Goal: Task Accomplishment & Management: Use online tool/utility

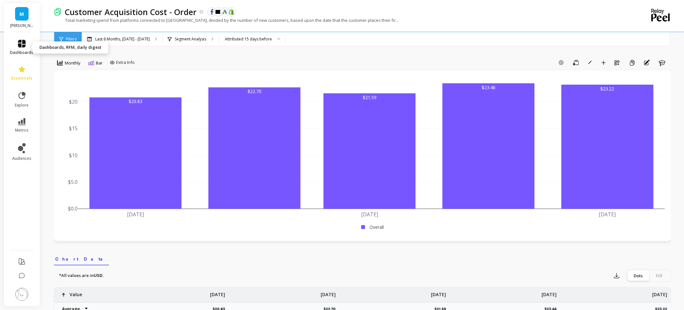
click at [14, 45] on link "dashboards" at bounding box center [21, 47] width 23 height 15
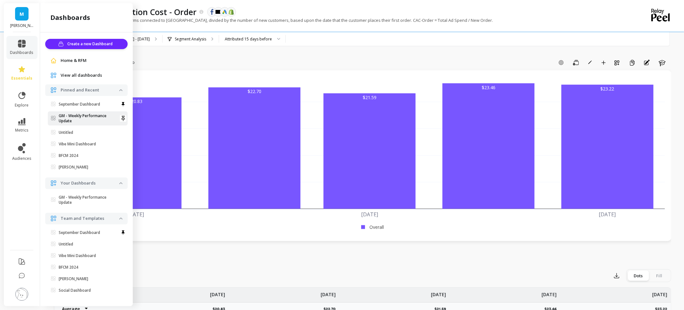
click at [72, 119] on p "GM - Weekly Performance Update" at bounding box center [89, 118] width 61 height 10
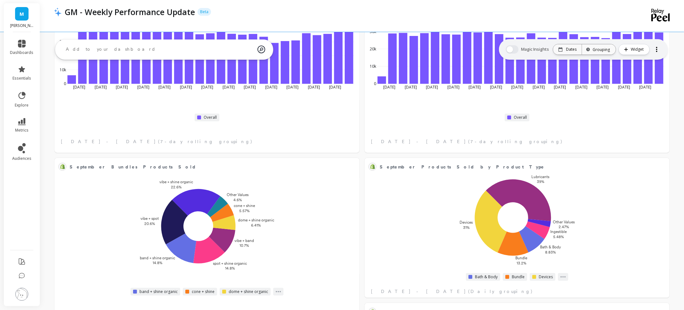
scroll to position [100, 0]
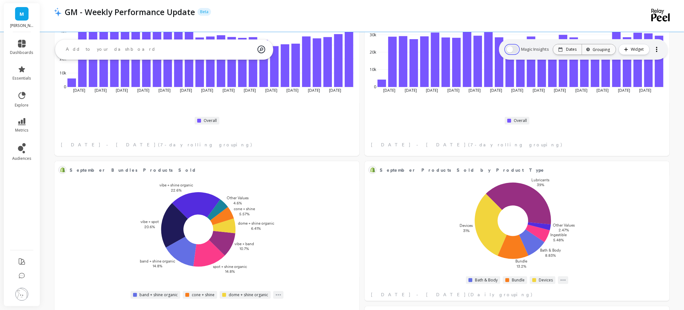
click at [517, 52] on button "button" at bounding box center [512, 49] width 13 height 8
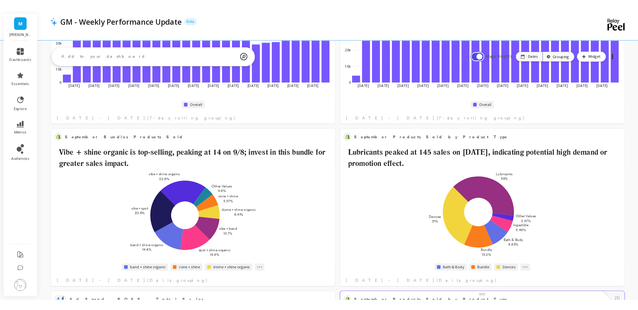
scroll to position [0, 0]
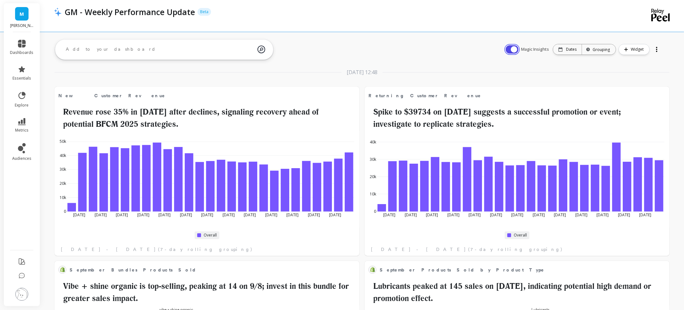
click at [511, 47] on button "button" at bounding box center [512, 49] width 13 height 8
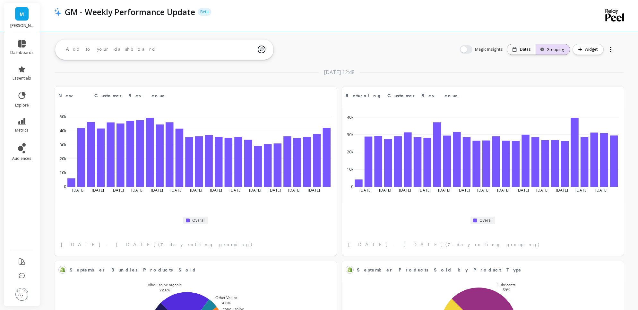
click at [561, 50] on div "Grouping" at bounding box center [552, 50] width 22 height 6
click at [595, 50] on span "Widget" at bounding box center [591, 49] width 15 height 6
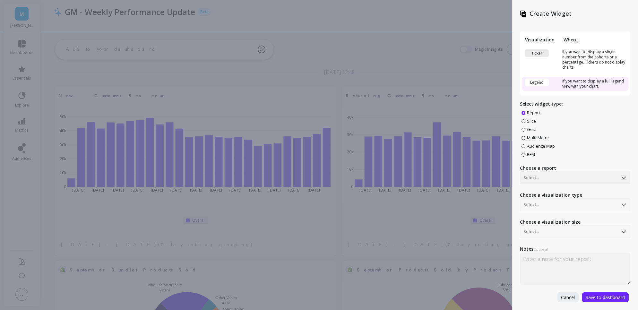
click at [587, 64] on td "If you want to display a single number from the cohorts or a percentage. Ticker…" at bounding box center [594, 59] width 68 height 24
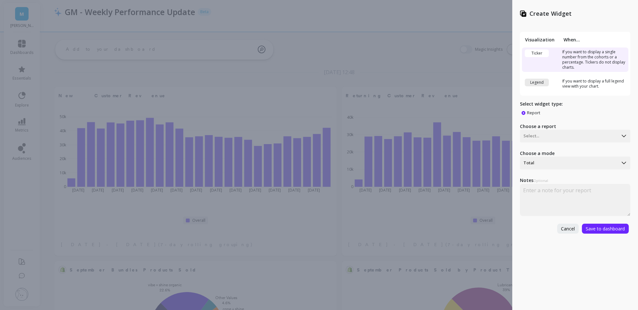
click at [586, 86] on td "If you want to display a full legend view with your chart." at bounding box center [594, 84] width 68 height 14
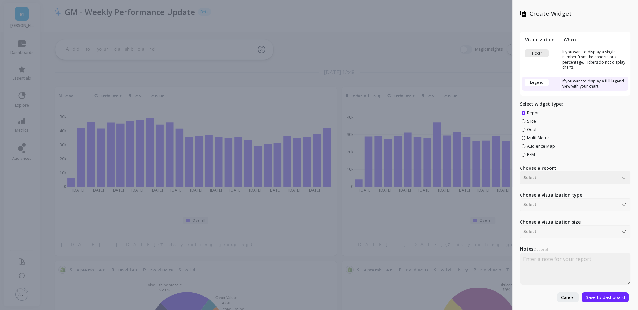
click at [541, 138] on span "Multi-Metric" at bounding box center [538, 138] width 22 height 6
click at [0, 0] on input "Multi-Metric" at bounding box center [0, 0] width 0 height 0
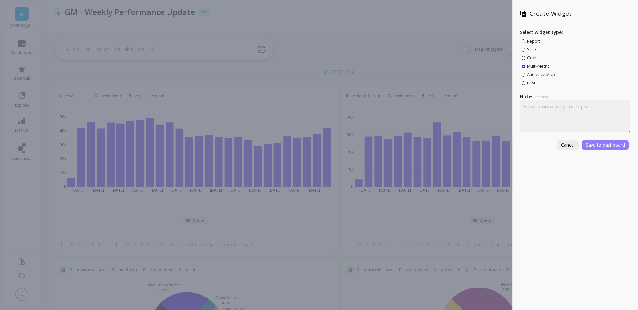
click at [606, 144] on span "Save to dashboard" at bounding box center [604, 145] width 39 height 6
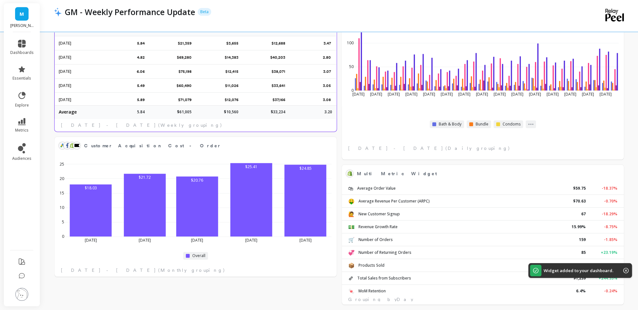
scroll to position [449, 0]
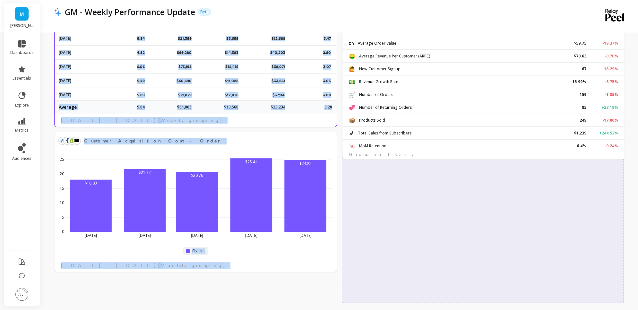
drag, startPoint x: 486, startPoint y: 164, endPoint x: 487, endPoint y: 23, distance: 140.2
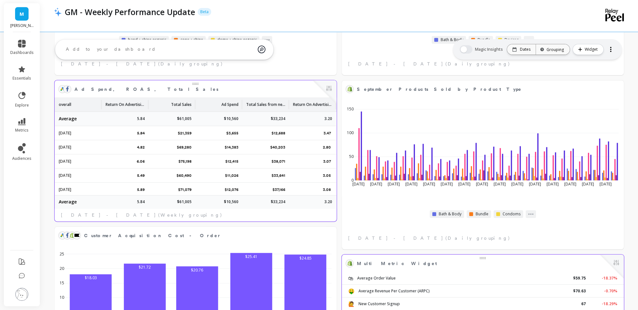
scroll to position [354, 0]
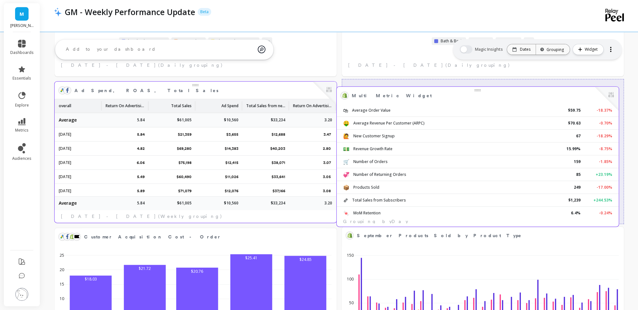
drag, startPoint x: 480, startPoint y: 221, endPoint x: 477, endPoint y: 90, distance: 130.6
click at [477, 90] on div "Multi Metric Widget Edit Widget & Insights" at bounding box center [477, 95] width 274 height 10
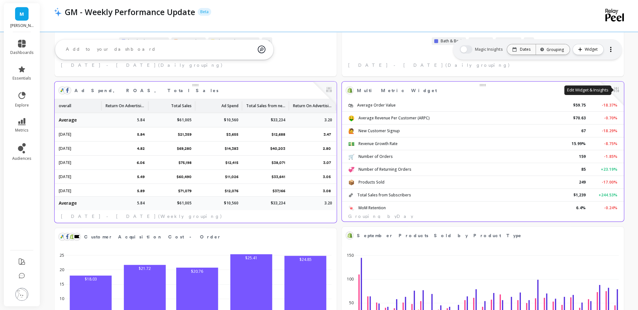
click at [615, 90] on button at bounding box center [616, 90] width 8 height 9
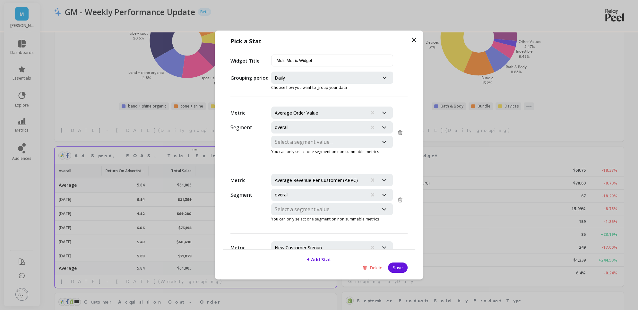
scroll to position [289, 0]
click at [414, 41] on icon at bounding box center [414, 40] width 8 height 8
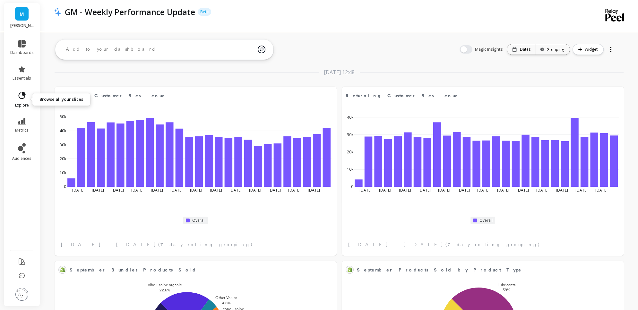
click at [25, 101] on link "explore" at bounding box center [21, 99] width 23 height 17
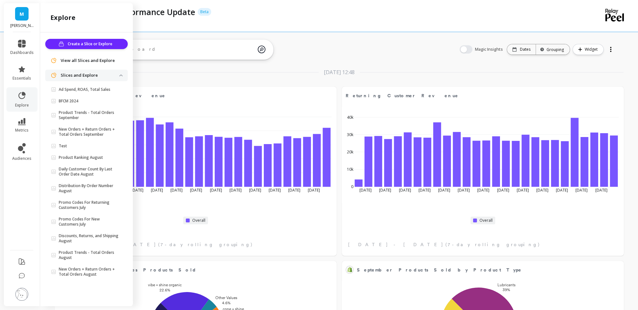
click at [116, 76] on p "Slices and Explore" at bounding box center [90, 75] width 59 height 6
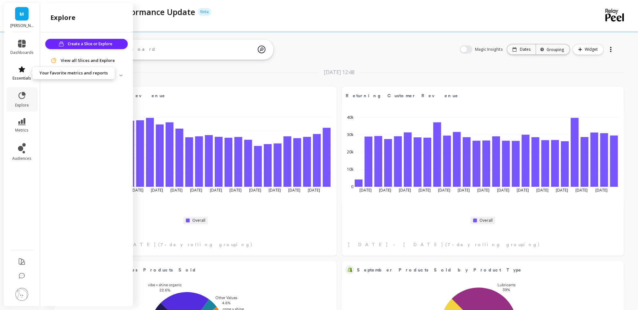
click at [15, 75] on link "essentials" at bounding box center [21, 72] width 23 height 15
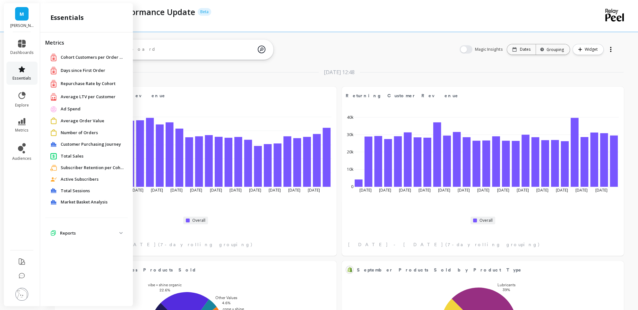
click at [16, 74] on link "essentials" at bounding box center [21, 72] width 23 height 15
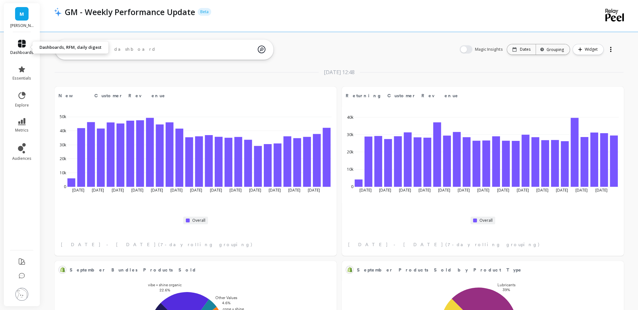
click at [18, 46] on icon at bounding box center [22, 44] width 8 height 8
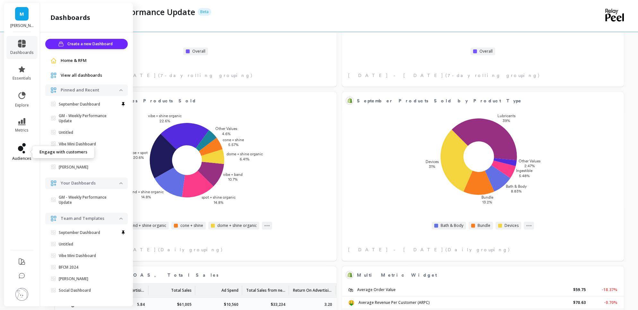
click at [13, 159] on span "audiences" at bounding box center [21, 158] width 19 height 5
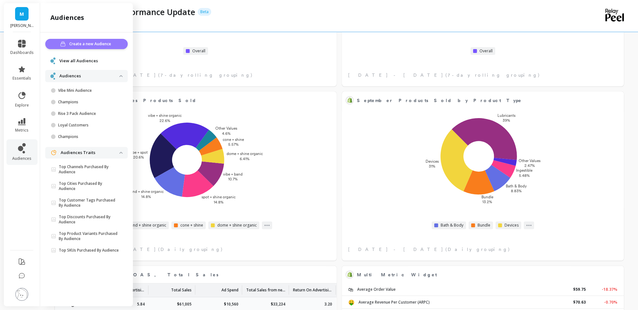
click at [87, 46] on span "Create a new Audience" at bounding box center [91, 44] width 44 height 6
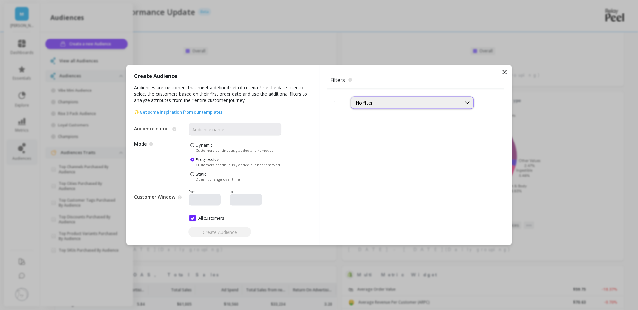
click at [392, 106] on div "No filter" at bounding box center [405, 103] width 101 height 6
click at [506, 72] on icon at bounding box center [504, 72] width 8 height 8
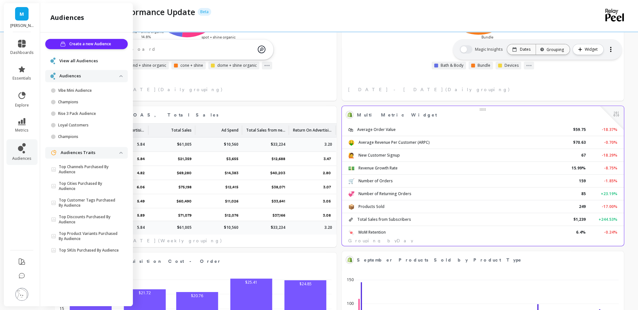
scroll to position [328, 0]
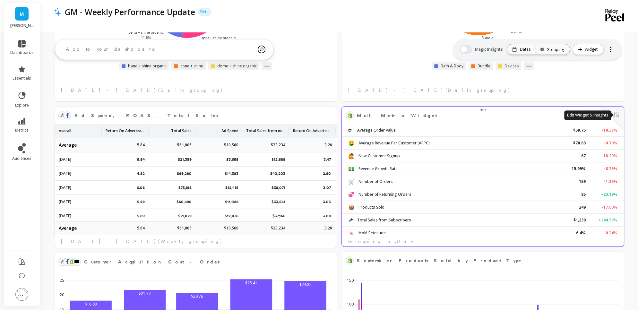
click at [617, 115] on button at bounding box center [616, 115] width 8 height 9
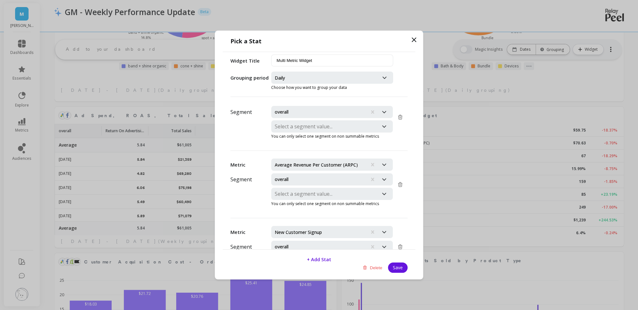
scroll to position [21, 0]
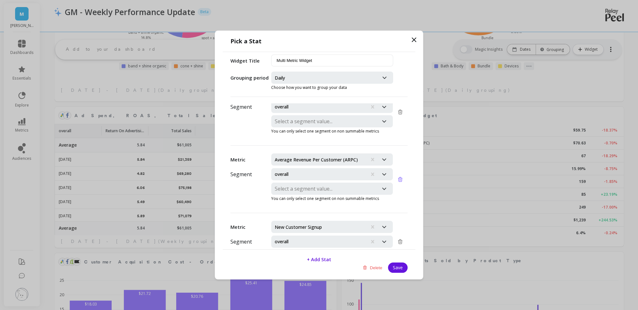
click at [398, 177] on icon at bounding box center [400, 179] width 4 height 4
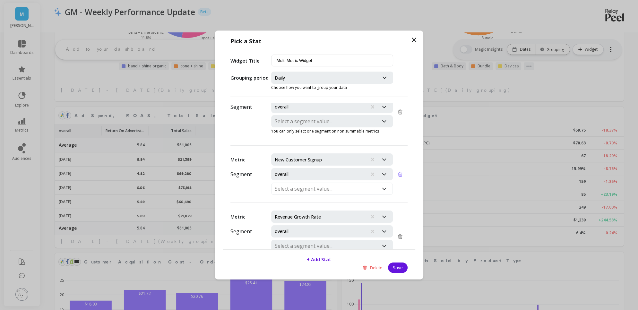
click at [401, 173] on icon at bounding box center [400, 174] width 6 height 6
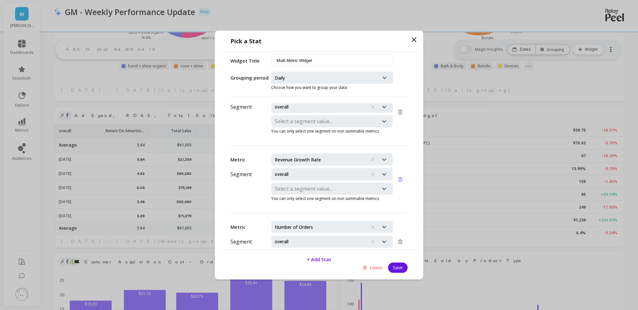
scroll to position [21, 0]
click at [401, 176] on icon at bounding box center [400, 179] width 6 height 6
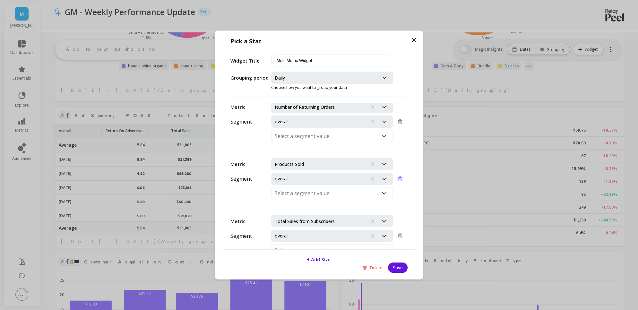
click at [400, 176] on icon at bounding box center [400, 178] width 4 height 4
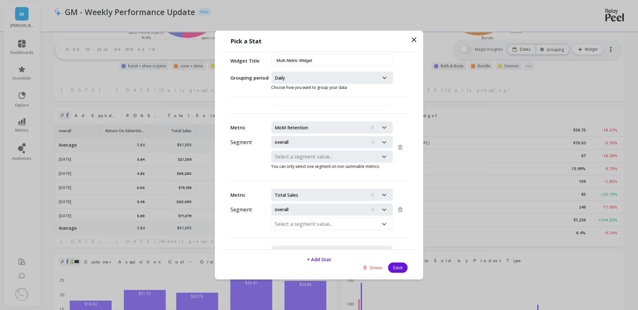
scroll to position [212, 0]
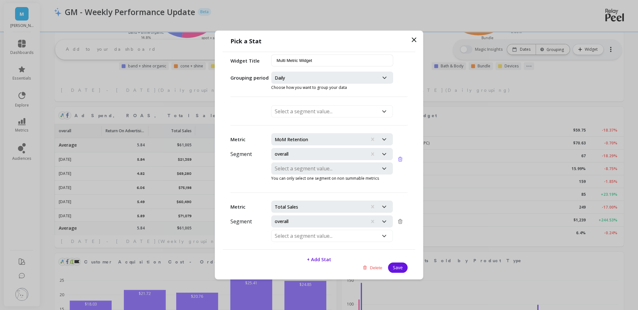
click at [401, 156] on icon at bounding box center [400, 159] width 6 height 6
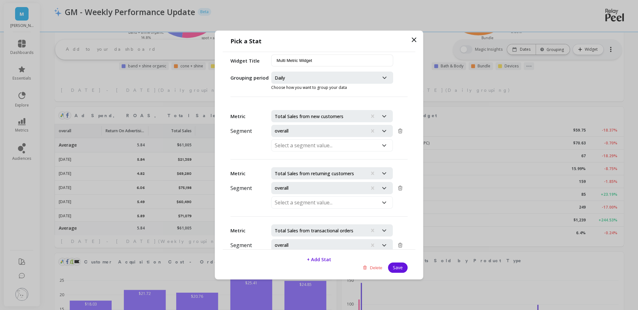
scroll to position [319, 0]
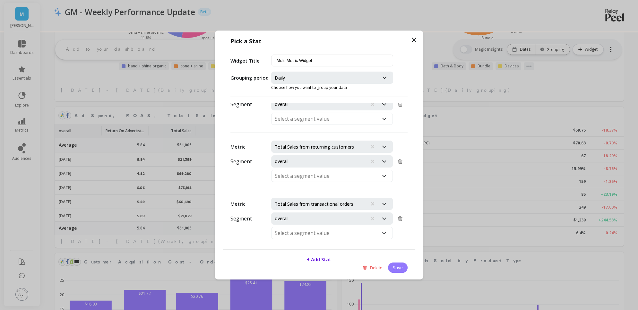
click at [400, 268] on button "Save" at bounding box center [398, 267] width 20 height 10
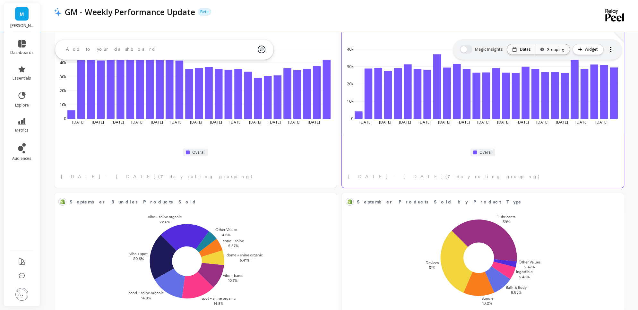
scroll to position [0, 0]
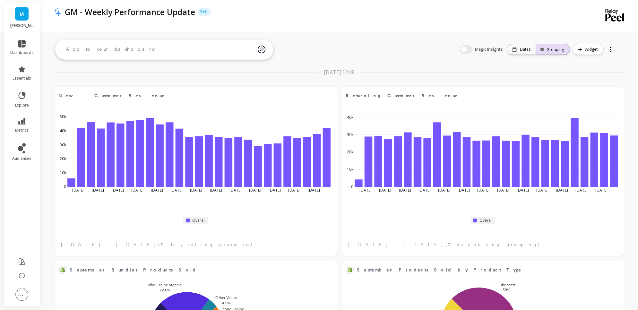
click at [561, 49] on div "Grouping" at bounding box center [552, 50] width 22 height 6
click at [519, 51] on div "Dates" at bounding box center [521, 49] width 18 height 5
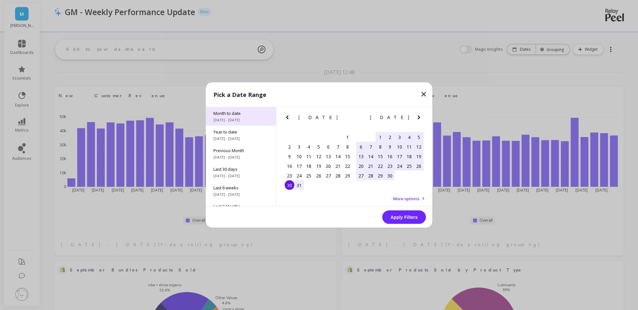
click at [232, 116] on div "Month to date 9/1/2025 - 9/30/2025" at bounding box center [241, 116] width 70 height 19
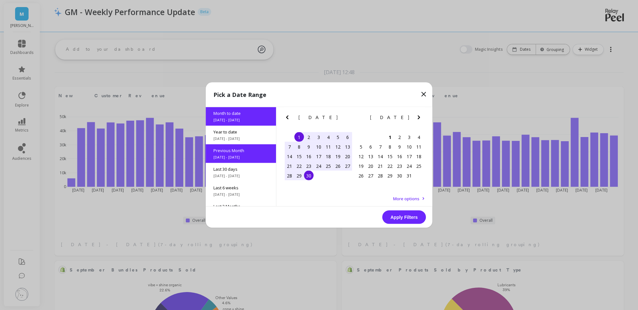
click at [412, 219] on button "Apply Filters" at bounding box center [404, 216] width 44 height 13
click at [402, 197] on span "More options" at bounding box center [406, 199] width 26 height 6
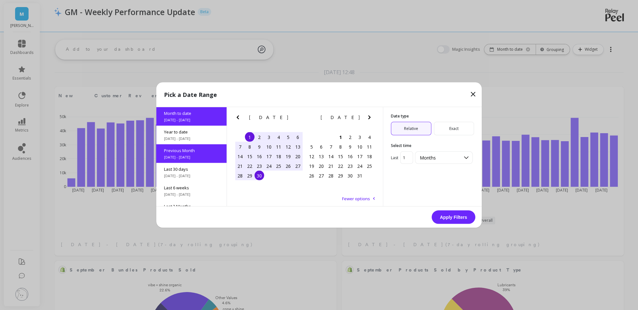
click at [472, 95] on icon at bounding box center [473, 94] width 4 height 4
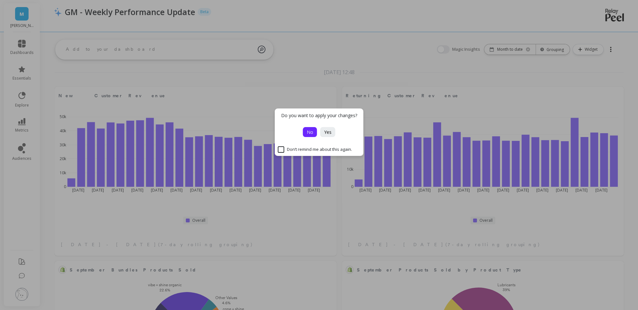
click at [314, 133] on button "No" at bounding box center [310, 132] width 14 height 10
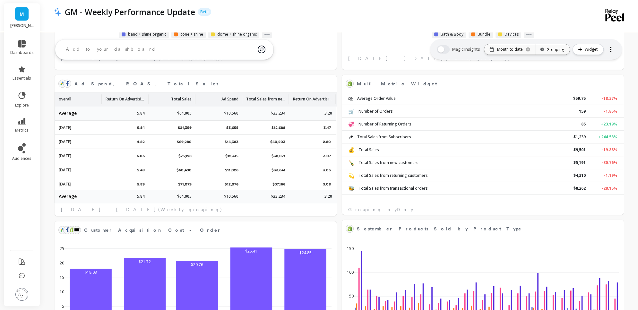
scroll to position [356, 0]
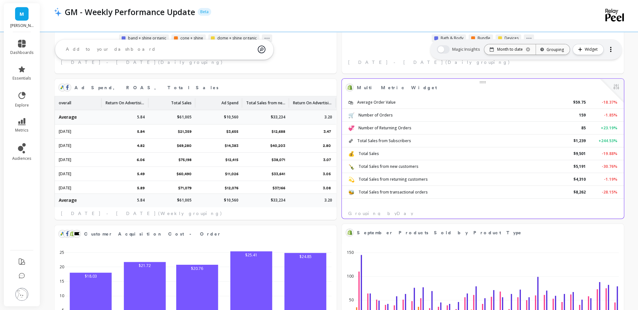
click at [499, 207] on div "🛍‍ Average Order Value $59.75 -18.37% 🛒‍ Number of Orders 159 -1.85% 💞 Number o…" at bounding box center [483, 152] width 282 height 113
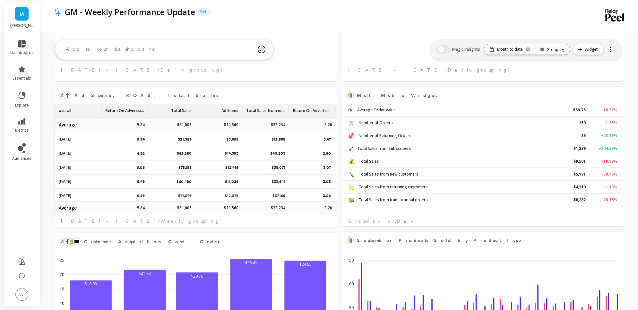
scroll to position [349, 0]
click at [614, 93] on button at bounding box center [616, 94] width 8 height 9
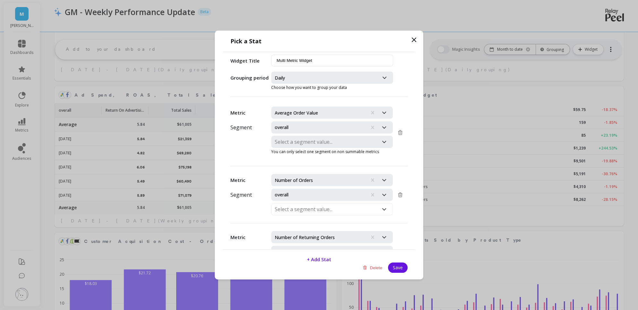
click at [299, 115] on div at bounding box center [319, 112] width 89 height 9
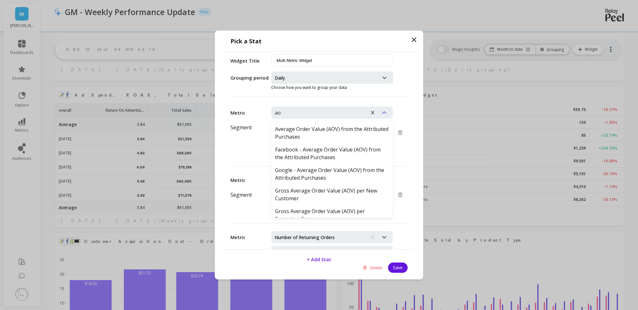
type input "aov"
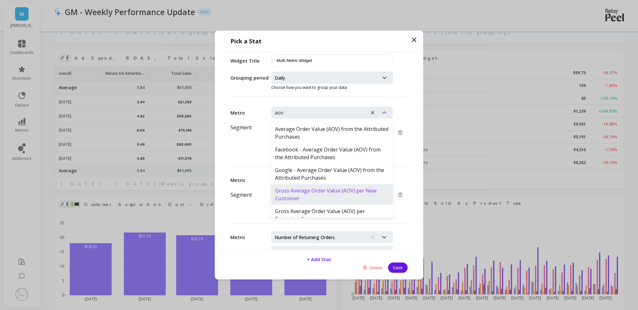
scroll to position [9, 0]
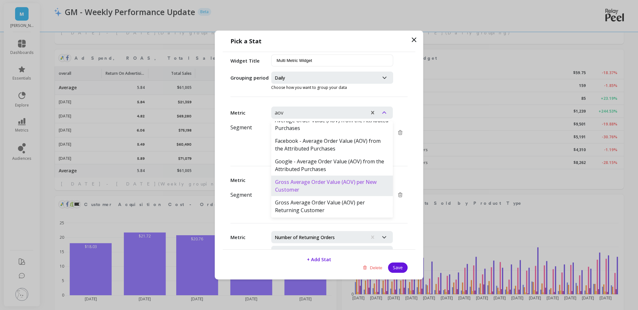
click at [310, 187] on div "Gross Average Order Value (AOV) per New Customer" at bounding box center [332, 185] width 122 height 21
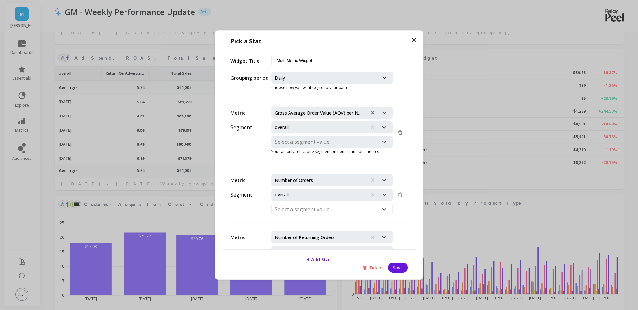
click at [323, 127] on div at bounding box center [319, 127] width 89 height 9
click at [317, 127] on div at bounding box center [319, 127] width 89 height 9
click at [400, 270] on button "Save" at bounding box center [398, 267] width 20 height 10
click at [401, 265] on div "Delete Save" at bounding box center [318, 267] width 177 height 10
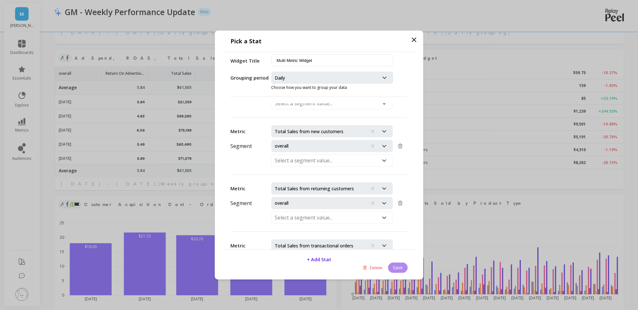
scroll to position [0, 0]
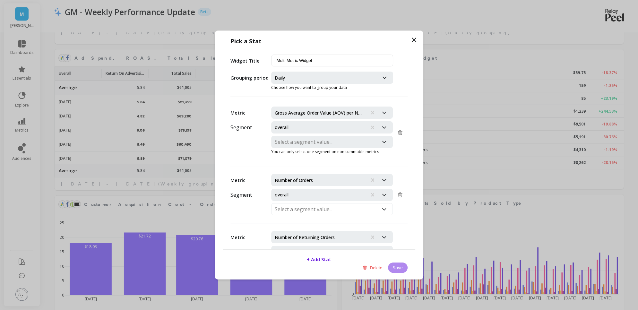
click at [329, 77] on div at bounding box center [325, 77] width 101 height 9
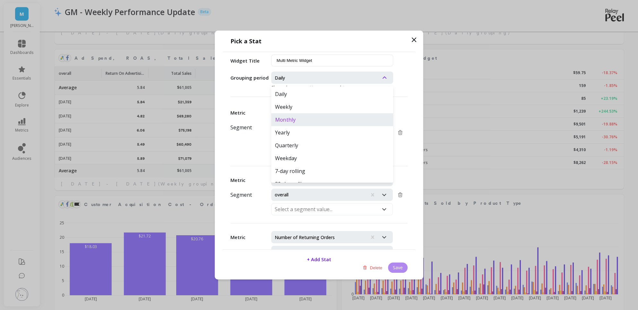
click at [300, 117] on div "Monthly" at bounding box center [332, 119] width 122 height 13
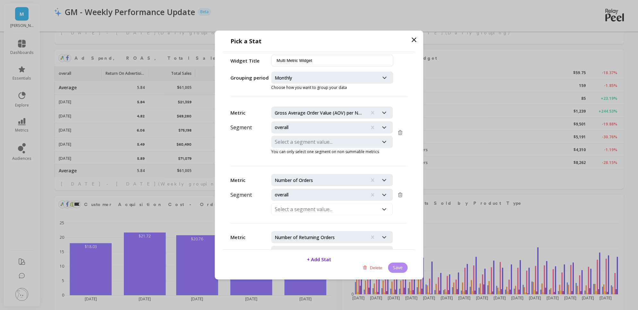
click at [413, 39] on icon at bounding box center [414, 40] width 4 height 4
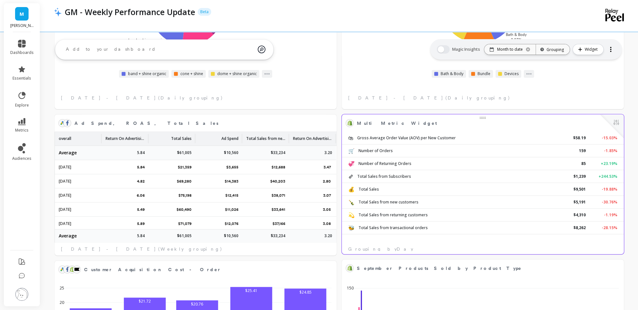
scroll to position [319, 0]
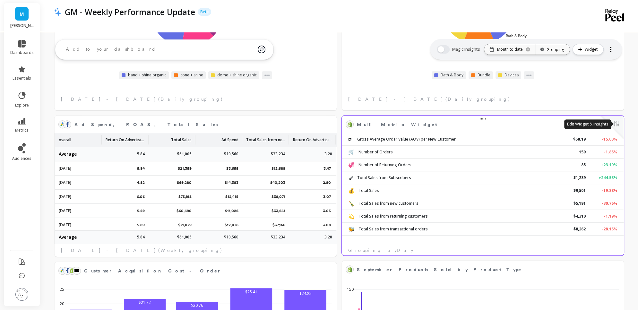
click at [616, 123] on button at bounding box center [616, 124] width 8 height 9
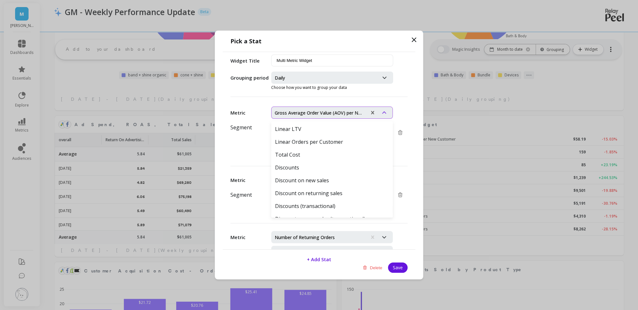
click at [310, 110] on div at bounding box center [319, 112] width 89 height 9
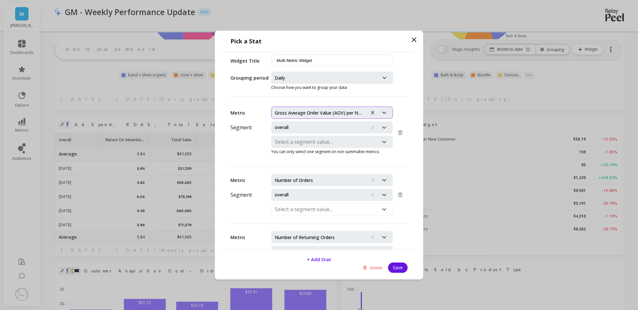
click at [310, 110] on div at bounding box center [319, 112] width 89 height 9
click at [412, 41] on icon at bounding box center [414, 40] width 8 height 8
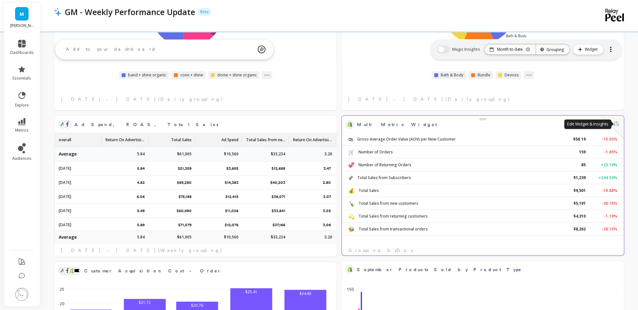
click at [618, 124] on button at bounding box center [616, 124] width 8 height 9
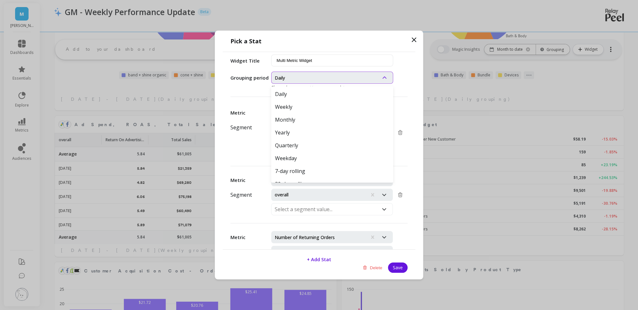
click at [322, 83] on div "Daily" at bounding box center [324, 78] width 107 height 12
click at [303, 114] on div "Monthly" at bounding box center [332, 119] width 122 height 13
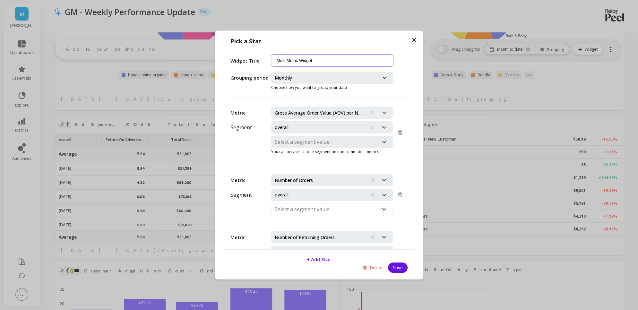
click at [326, 61] on input "Multi Metric Widget" at bounding box center [332, 61] width 122 height 12
click at [395, 266] on button "Save" at bounding box center [398, 267] width 20 height 10
click at [319, 140] on div at bounding box center [325, 141] width 101 height 9
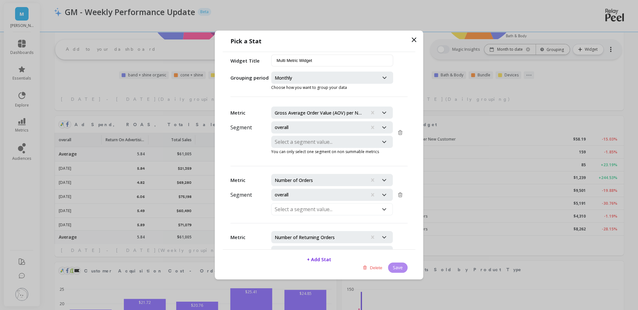
click at [237, 159] on div "Metric Gross Average Order Value (AOV) per New Customer Segment overall Select …" at bounding box center [319, 176] width 192 height 146
click at [388, 89] on p "Choose how you want to group your data" at bounding box center [332, 87] width 122 height 5
click at [416, 37] on icon at bounding box center [414, 40] width 8 height 8
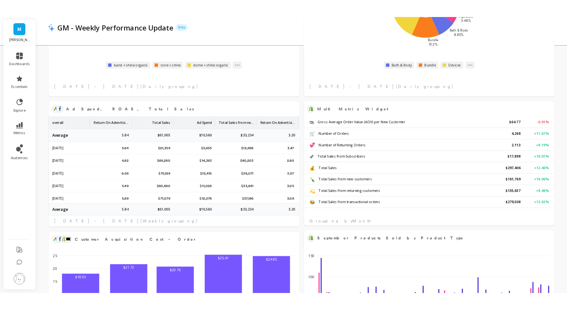
scroll to position [341, 0]
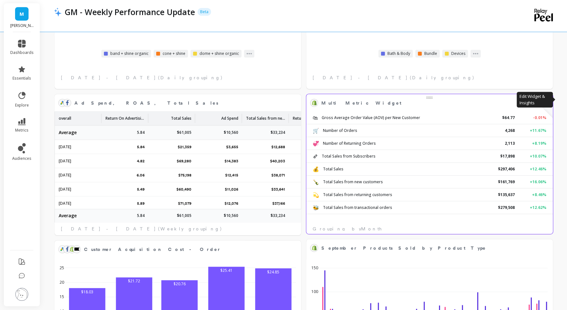
click at [548, 103] on button at bounding box center [545, 102] width 8 height 9
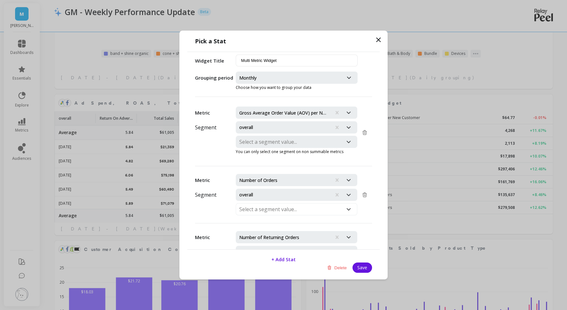
scroll to position [319, 0]
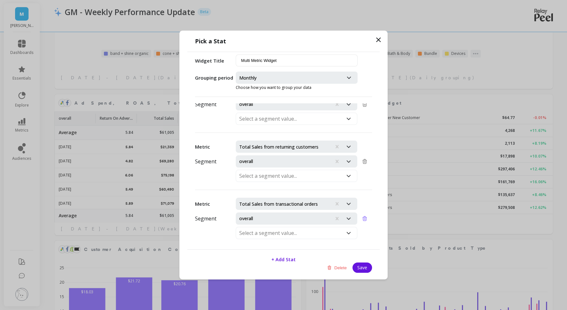
click at [365, 216] on icon at bounding box center [365, 218] width 4 height 4
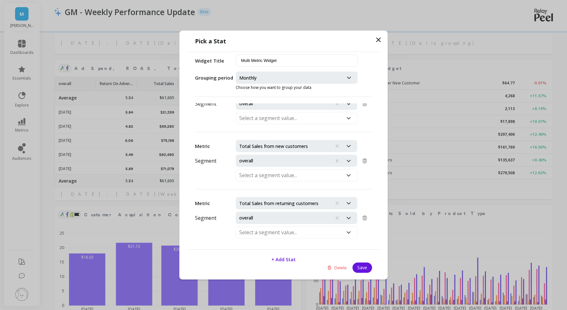
scroll to position [378, 0]
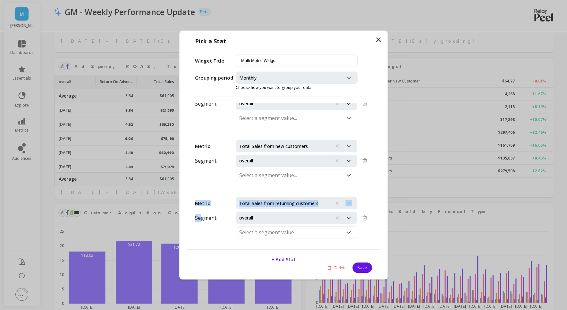
drag, startPoint x: 201, startPoint y: 209, endPoint x: 203, endPoint y: 195, distance: 14.9
click at [203, 197] on div "Metric Total Sales from returning customers Segment overall Select a segment va…" at bounding box center [276, 217] width 162 height 41
click at [199, 216] on p "Segment" at bounding box center [205, 218] width 21 height 8
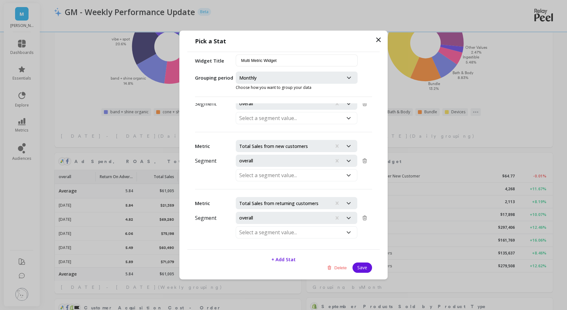
scroll to position [302, 0]
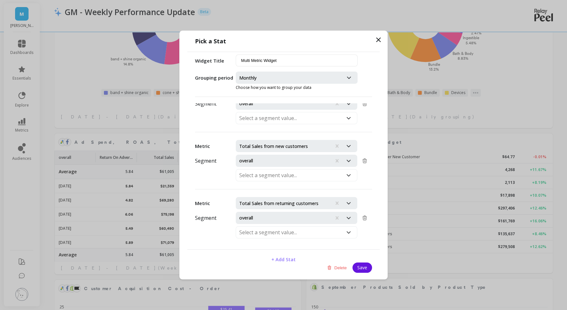
click at [290, 261] on span "+ Add Stat" at bounding box center [283, 259] width 24 height 6
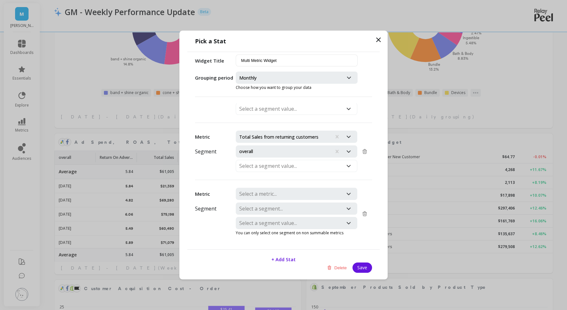
click at [274, 189] on div at bounding box center [289, 193] width 101 height 9
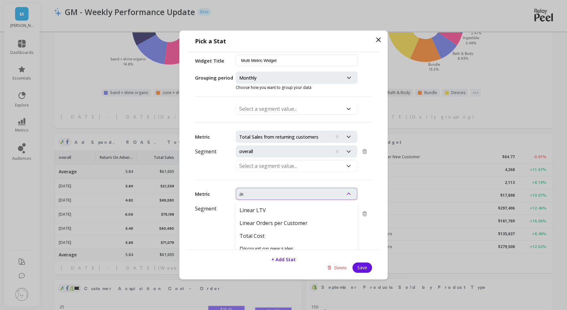
type input "aov"
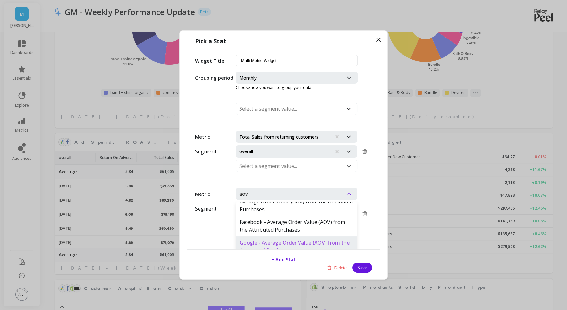
scroll to position [0, 0]
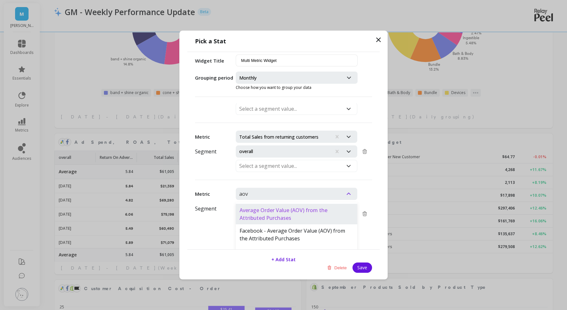
click at [318, 204] on div "Average Order Value (AOV) from the Attributed Purchases" at bounding box center [297, 214] width 122 height 21
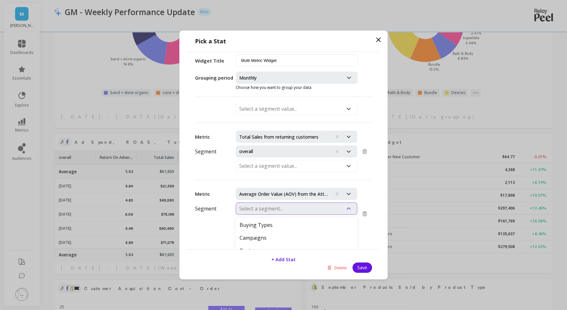
click at [324, 205] on div at bounding box center [289, 208] width 101 height 9
type input "overall"
click button "Delete" at bounding box center [336, 267] width 23 height 10
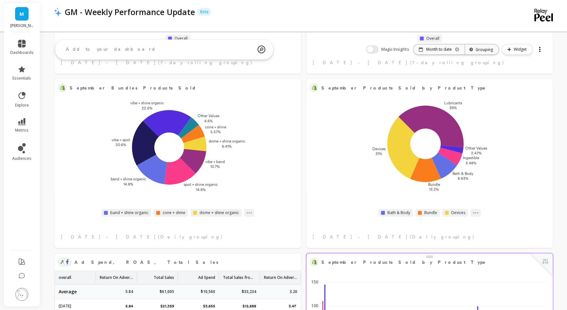
scroll to position [421, 0]
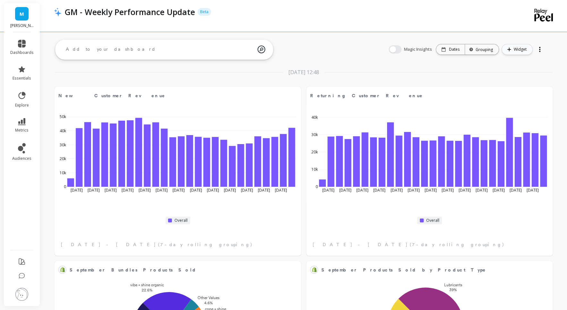
click at [510, 45] on button "Widget" at bounding box center [517, 49] width 31 height 11
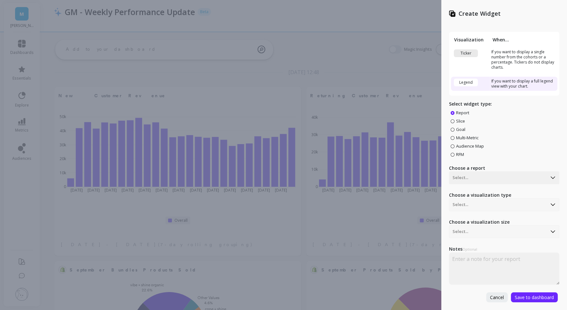
click at [464, 136] on span "Multi-Metric" at bounding box center [467, 138] width 22 height 6
click at [0, 0] on input "Multi-Metric" at bounding box center [0, 0] width 0 height 0
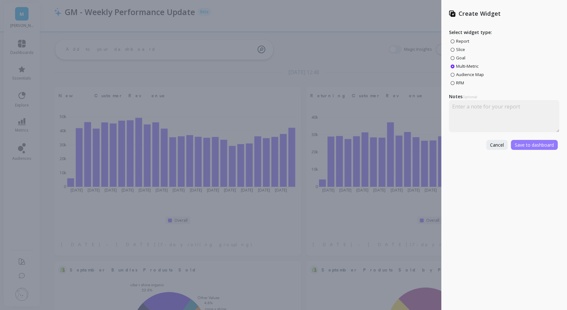
click at [524, 143] on span "Save to dashboard" at bounding box center [534, 145] width 39 height 6
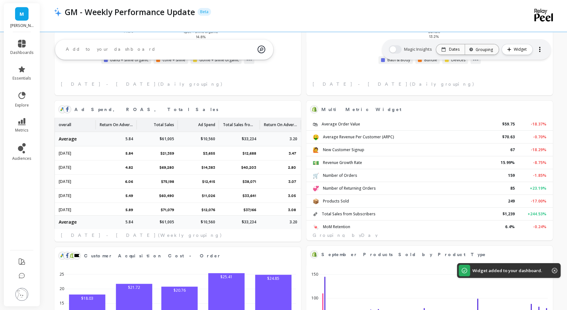
scroll to position [331, 0]
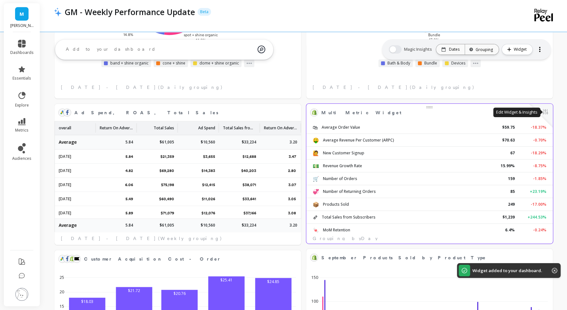
click at [548, 111] on button at bounding box center [545, 112] width 8 height 9
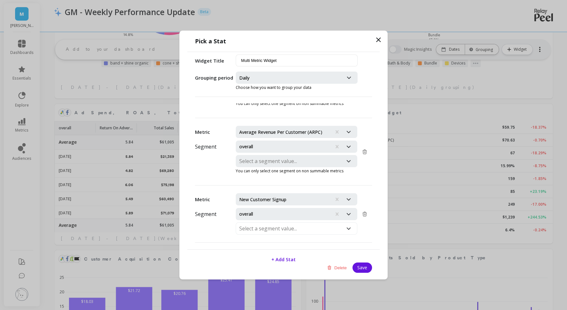
scroll to position [52, 0]
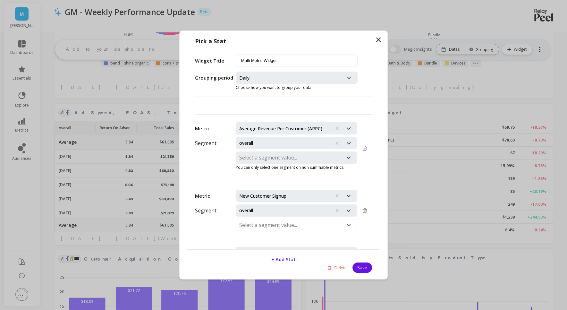
click at [364, 146] on icon at bounding box center [365, 148] width 4 height 4
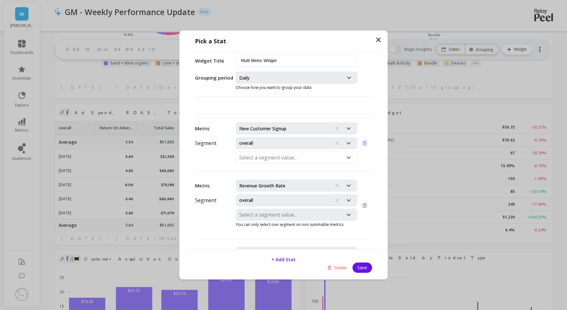
click at [365, 141] on icon at bounding box center [365, 143] width 4 height 4
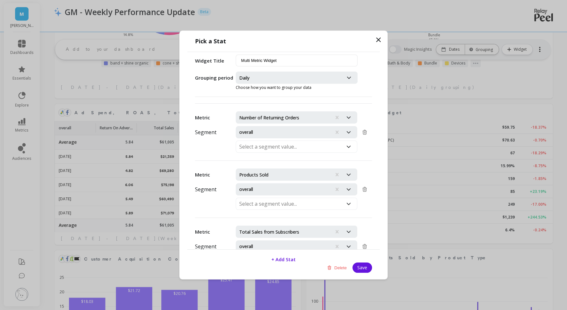
scroll to position [192, 0]
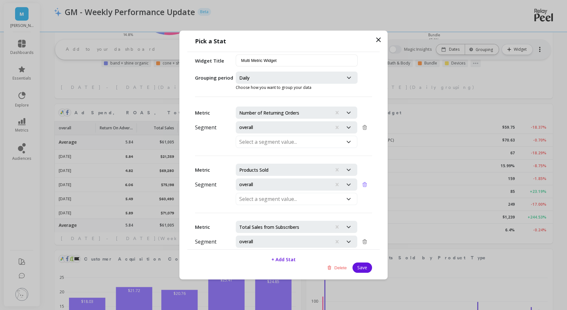
click at [367, 182] on icon at bounding box center [365, 185] width 6 height 6
click at [364, 182] on icon at bounding box center [365, 185] width 6 height 6
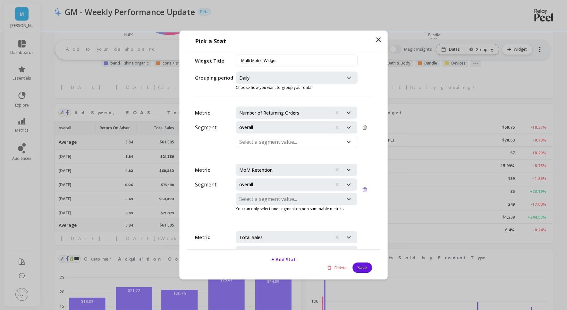
scroll to position [192, 0]
click at [365, 182] on div at bounding box center [364, 189] width 15 height 52
click at [365, 186] on icon at bounding box center [365, 189] width 6 height 6
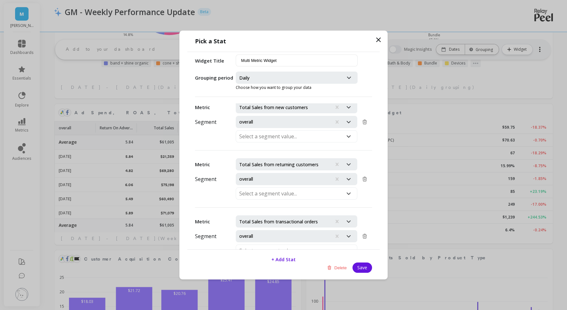
scroll to position [312, 0]
click at [380, 38] on icon at bounding box center [379, 40] width 8 height 8
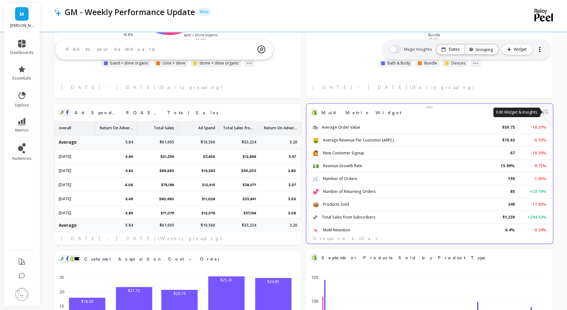
click at [548, 111] on button at bounding box center [545, 112] width 8 height 9
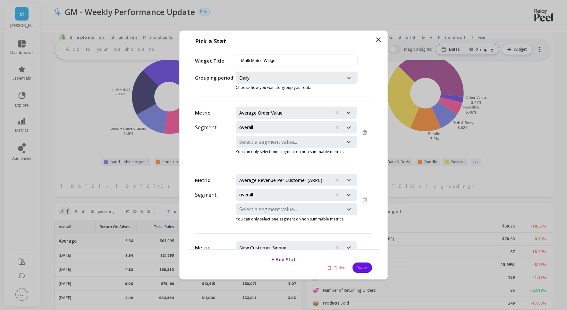
scroll to position [228, 0]
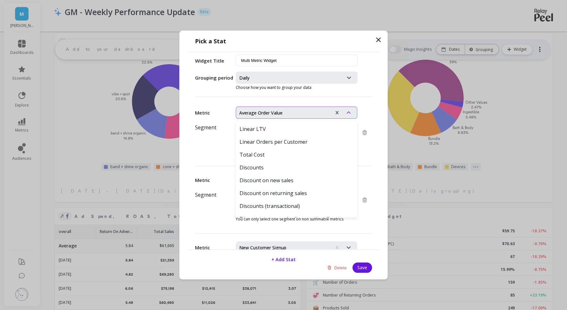
click at [260, 111] on div at bounding box center [283, 112] width 89 height 9
type input "aov"
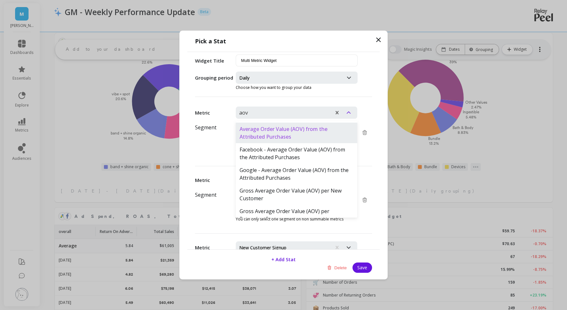
click at [268, 132] on div "Average Order Value (AOV) from the Attributed Purchases" at bounding box center [297, 133] width 122 height 21
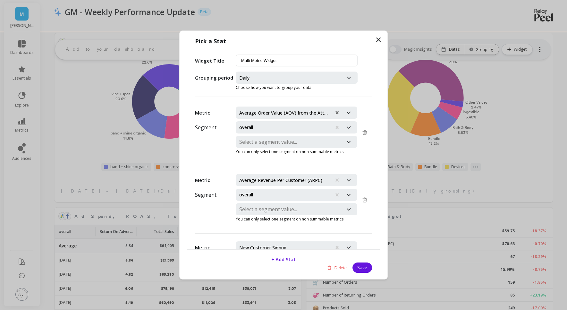
click at [275, 177] on div at bounding box center [283, 179] width 89 height 9
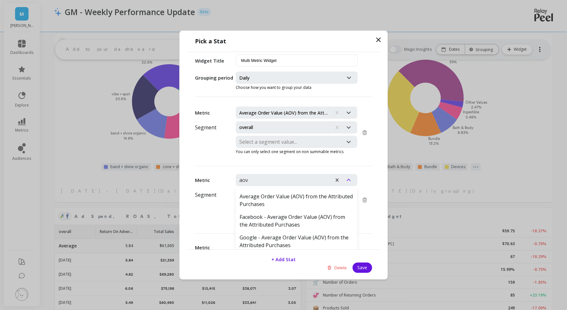
type input "aov"
click at [319, 166] on div at bounding box center [283, 166] width 177 height 0
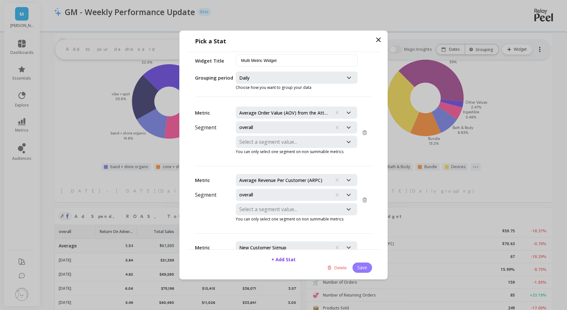
click at [363, 265] on button "Save" at bounding box center [363, 267] width 20 height 10
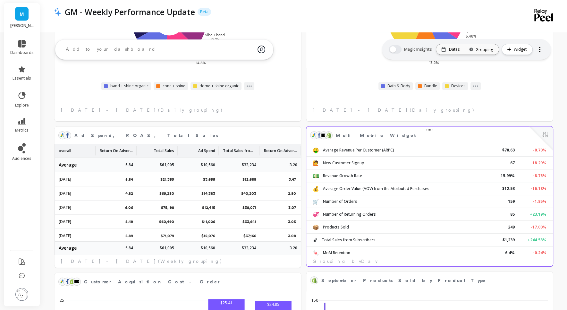
scroll to position [308, 0]
click at [545, 136] on button at bounding box center [545, 135] width 8 height 9
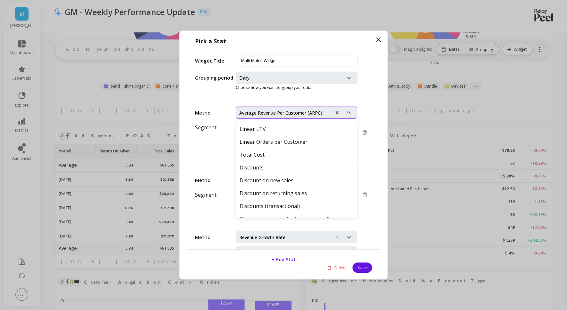
click at [280, 108] on div at bounding box center [283, 112] width 89 height 9
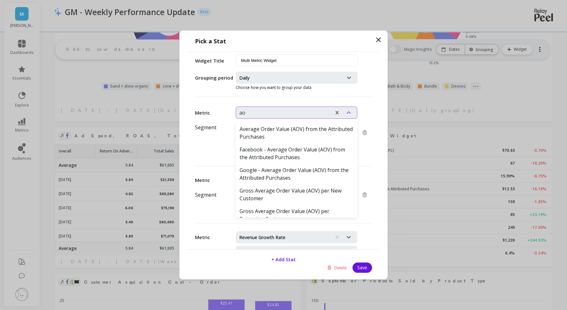
type input "aov"
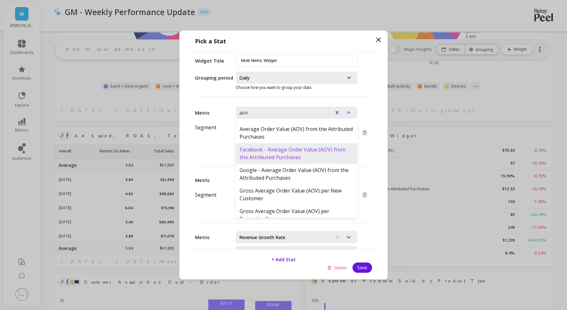
scroll to position [9, 0]
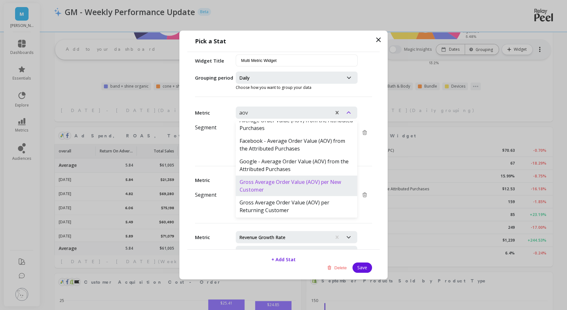
click at [301, 184] on div "Gross Average Order Value (AOV) per New Customer" at bounding box center [297, 185] width 122 height 21
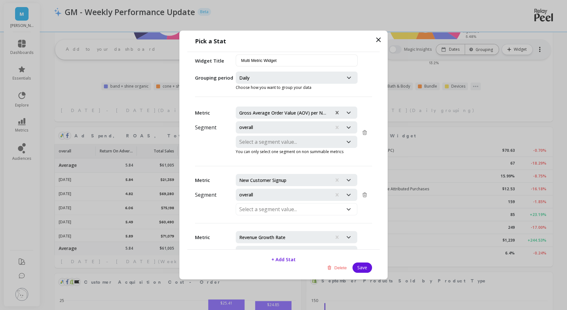
click at [272, 180] on div at bounding box center [283, 179] width 89 height 9
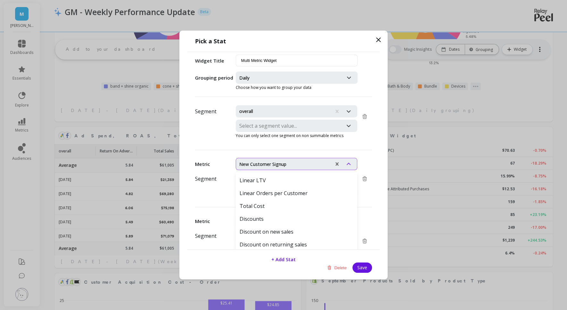
scroll to position [18, 0]
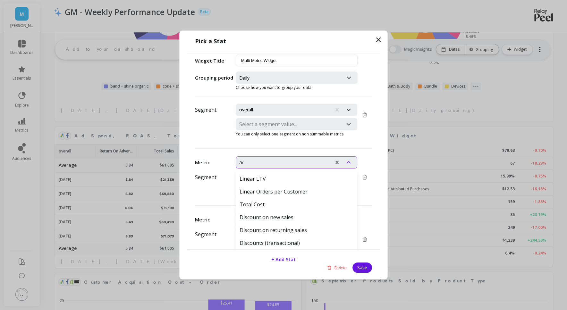
type input "aov"
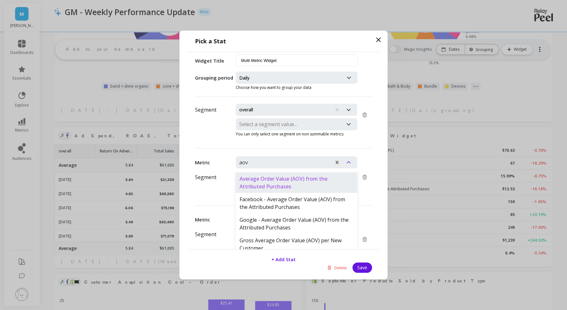
scroll to position [9, 0]
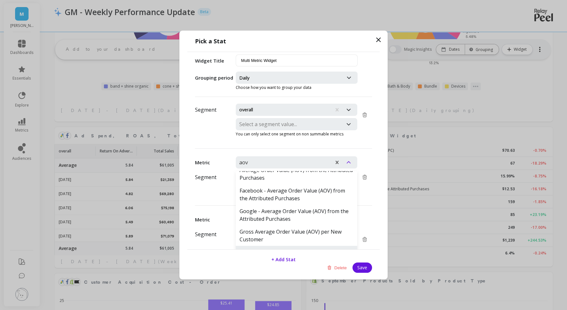
click at [297, 247] on div "Gross Average Order Value (AOV) per Returning Customer" at bounding box center [297, 256] width 122 height 21
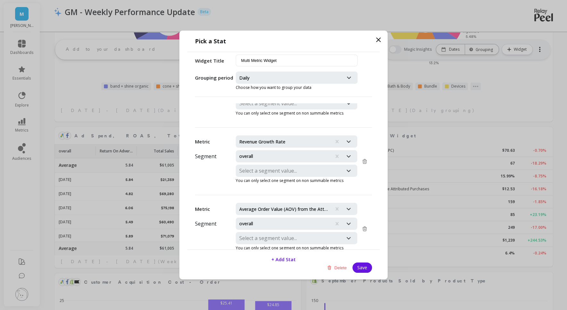
scroll to position [106, 0]
click at [364, 226] on icon at bounding box center [365, 228] width 4 height 4
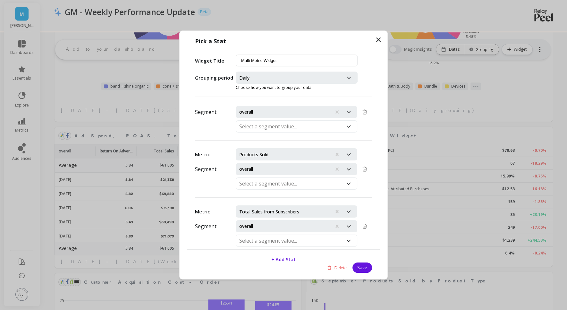
scroll to position [278, 0]
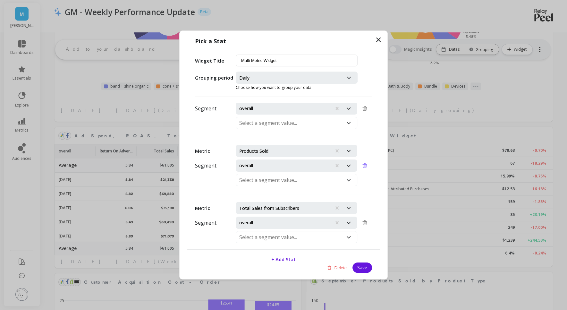
click at [364, 163] on icon at bounding box center [365, 165] width 4 height 4
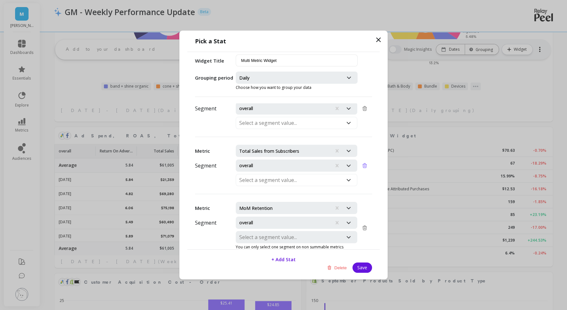
click at [364, 163] on icon at bounding box center [365, 165] width 4 height 4
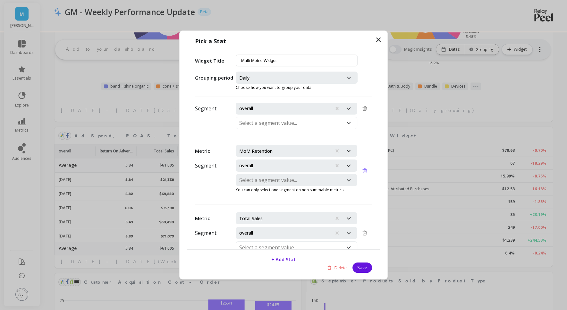
click at [363, 168] on icon at bounding box center [365, 171] width 6 height 6
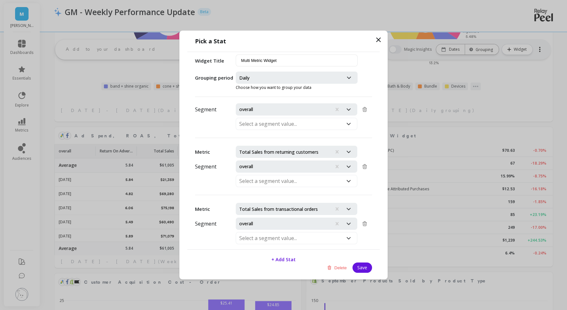
scroll to position [395, 0]
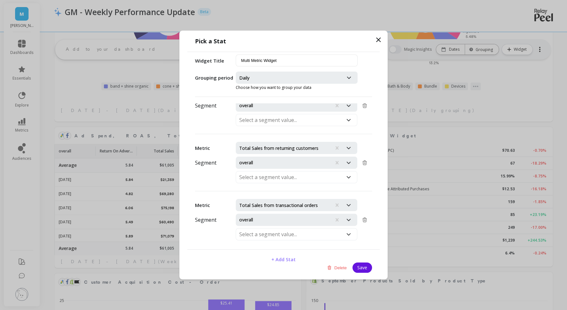
click at [287, 260] on span "+ Add Stat" at bounding box center [283, 259] width 24 height 6
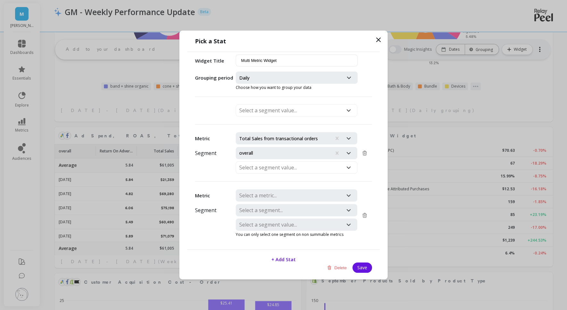
click at [255, 191] on div at bounding box center [289, 195] width 101 height 9
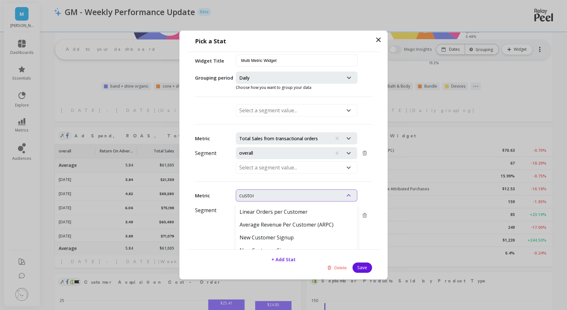
type input "customer"
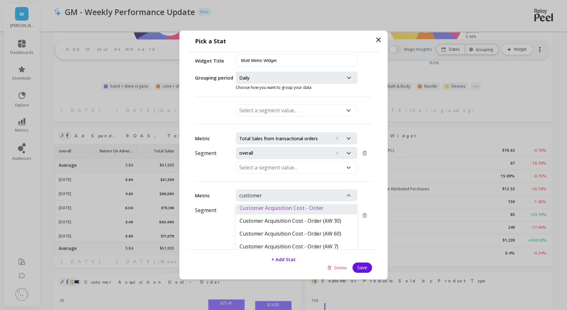
scroll to position [67, 0]
click at [281, 204] on div "Customer Acquisition Cost - Order" at bounding box center [297, 208] width 122 height 13
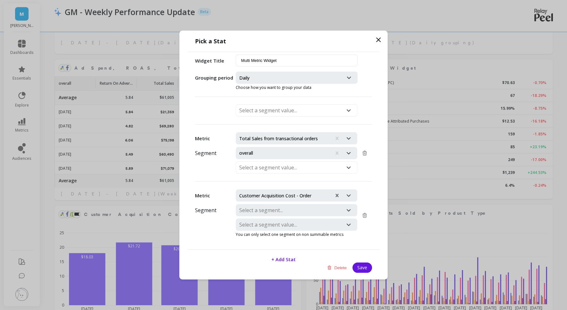
scroll to position [0, 0]
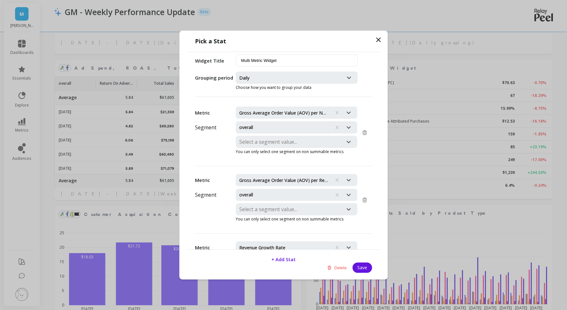
click at [280, 82] on div "Daily" at bounding box center [289, 78] width 107 height 12
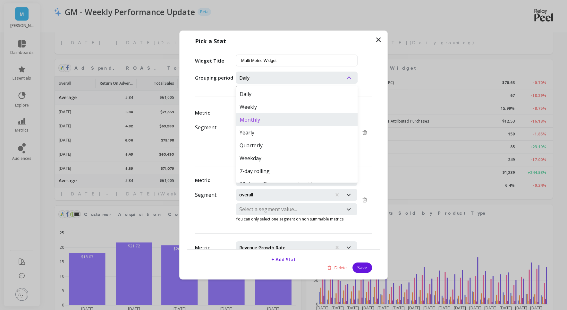
click at [266, 118] on div "Monthly" at bounding box center [297, 119] width 122 height 13
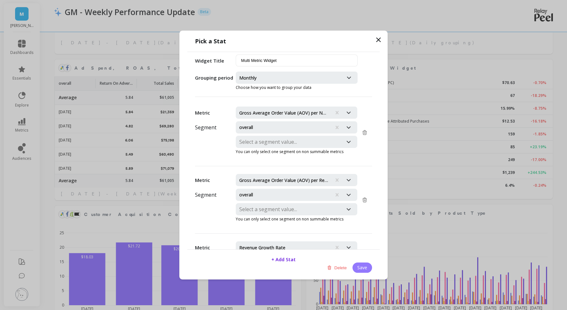
click at [366, 268] on button "Save" at bounding box center [363, 267] width 20 height 10
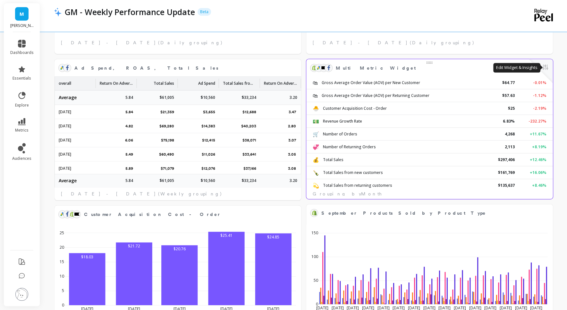
click at [549, 66] on button at bounding box center [545, 67] width 8 height 9
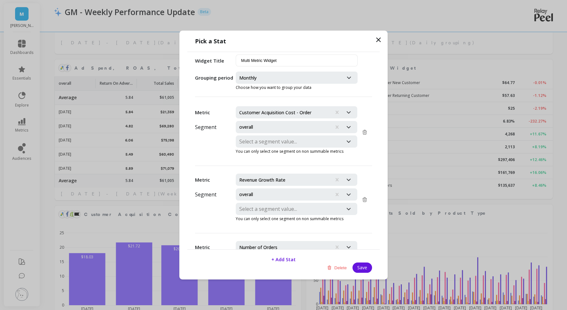
scroll to position [135, 0]
click at [267, 177] on div at bounding box center [283, 179] width 89 height 9
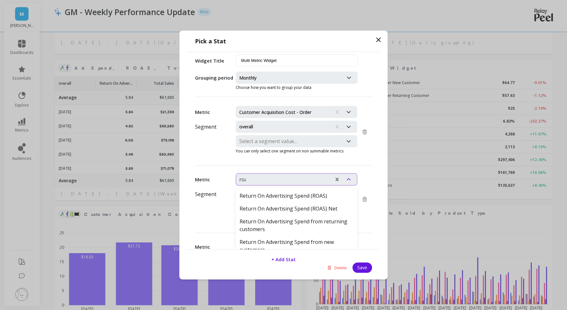
type input "roas"
click at [267, 192] on div "Return On Advertising Spend (ROAS)" at bounding box center [297, 195] width 122 height 13
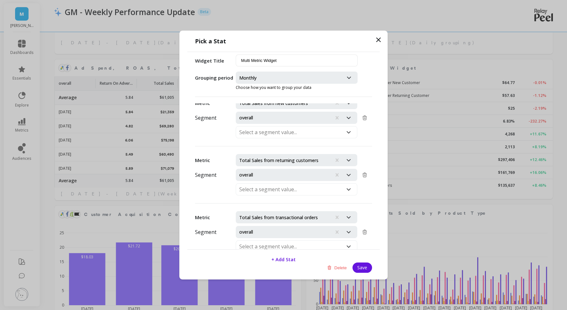
scroll to position [451, 0]
click at [364, 229] on icon at bounding box center [365, 232] width 6 height 6
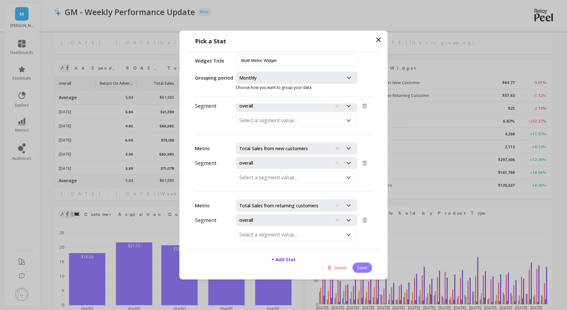
click at [364, 266] on button "Save" at bounding box center [363, 267] width 20 height 10
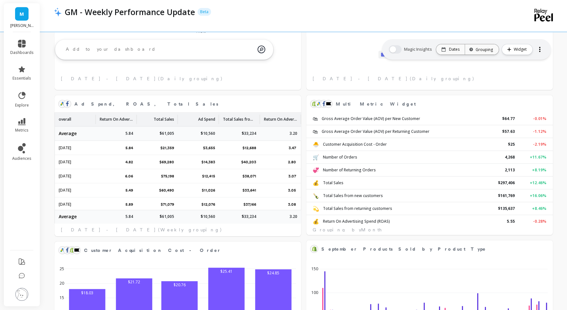
scroll to position [334, 0]
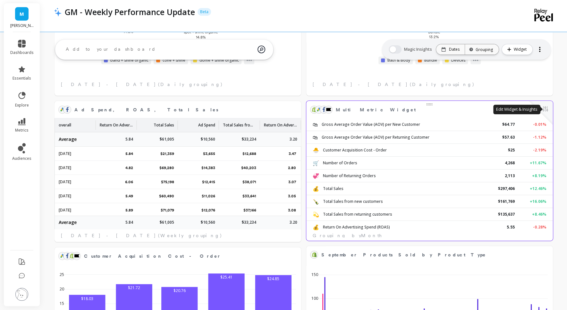
click at [544, 106] on button at bounding box center [545, 109] width 8 height 9
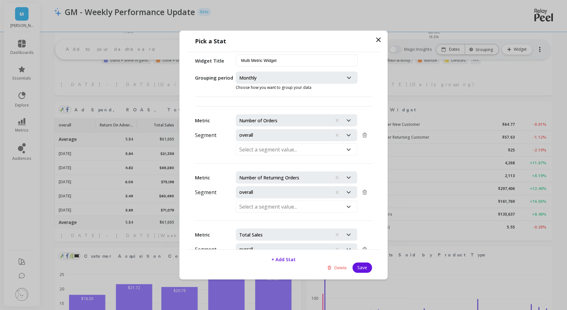
scroll to position [192, 0]
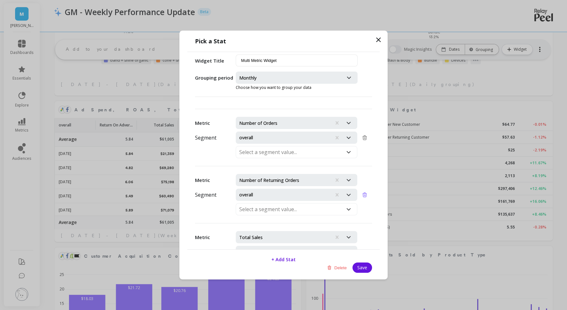
click at [366, 192] on icon at bounding box center [365, 195] width 6 height 6
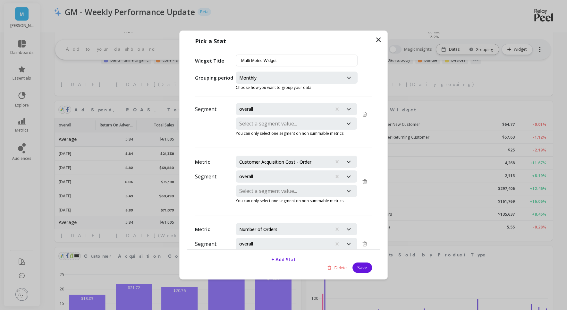
scroll to position [349, 0]
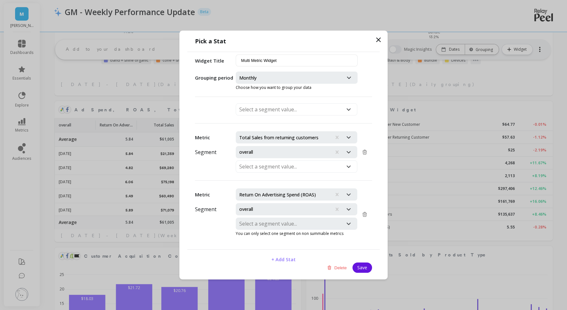
click at [286, 260] on span "+ Add Stat" at bounding box center [283, 259] width 24 height 6
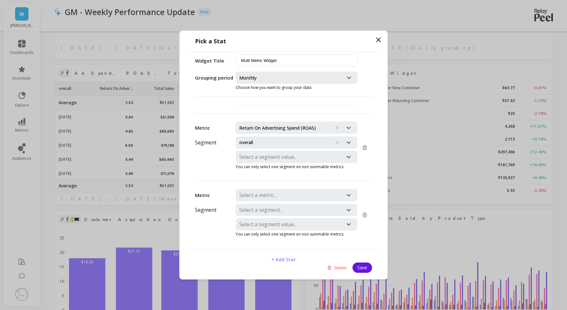
scroll to position [372, 0]
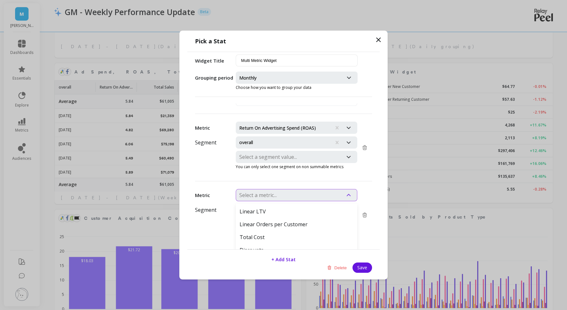
click at [272, 191] on div at bounding box center [289, 195] width 101 height 9
type input "spend"
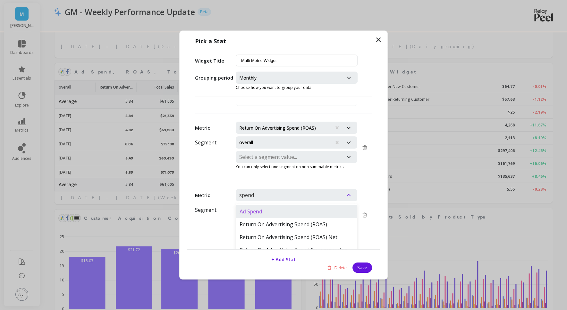
click at [273, 209] on div "Ad Spend" at bounding box center [297, 211] width 122 height 13
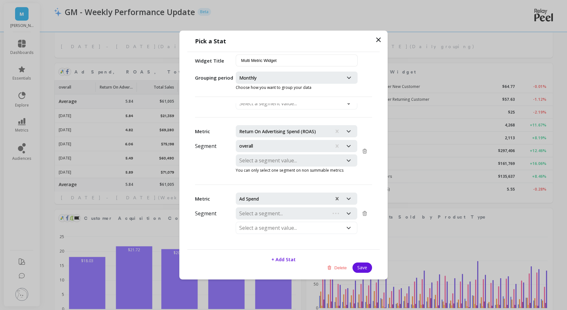
scroll to position [405, 0]
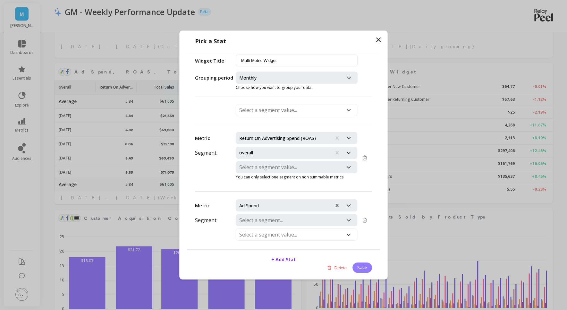
click at [363, 265] on button "Save" at bounding box center [363, 267] width 20 height 10
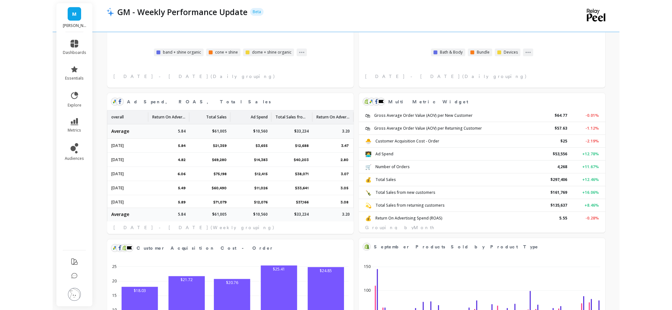
scroll to position [345, 0]
